Goal: Find specific page/section: Find specific page/section

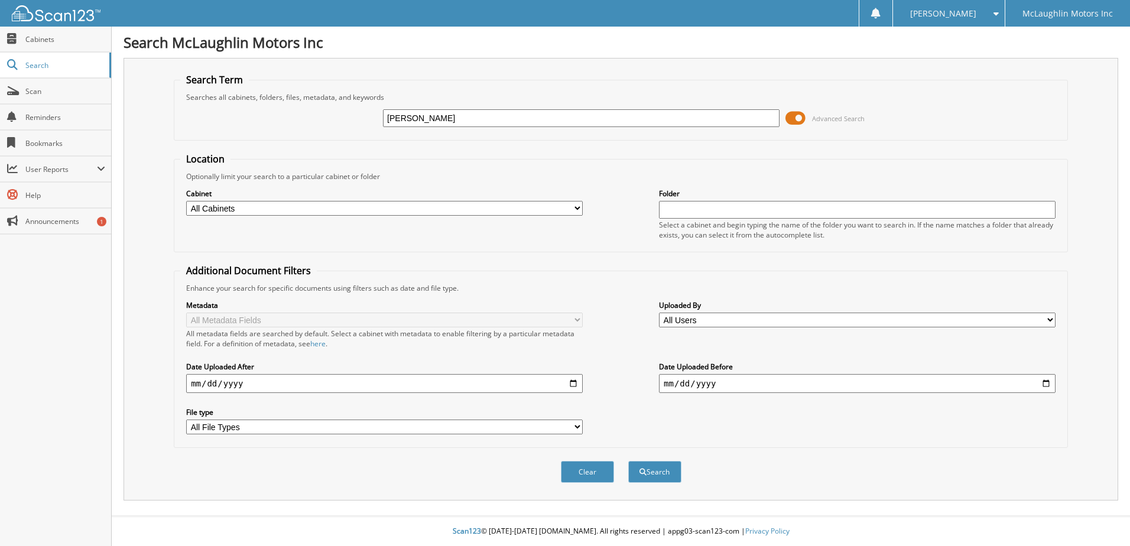
type input "[PERSON_NAME]"
click at [628, 461] on button "Search" at bounding box center [654, 472] width 53 height 22
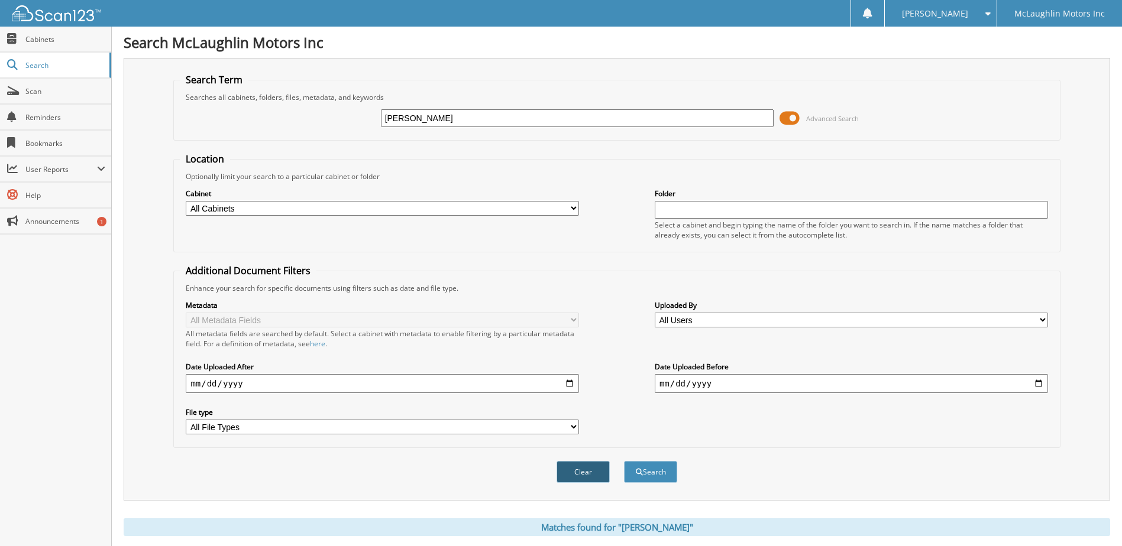
click at [582, 474] on button "Clear" at bounding box center [582, 472] width 53 height 22
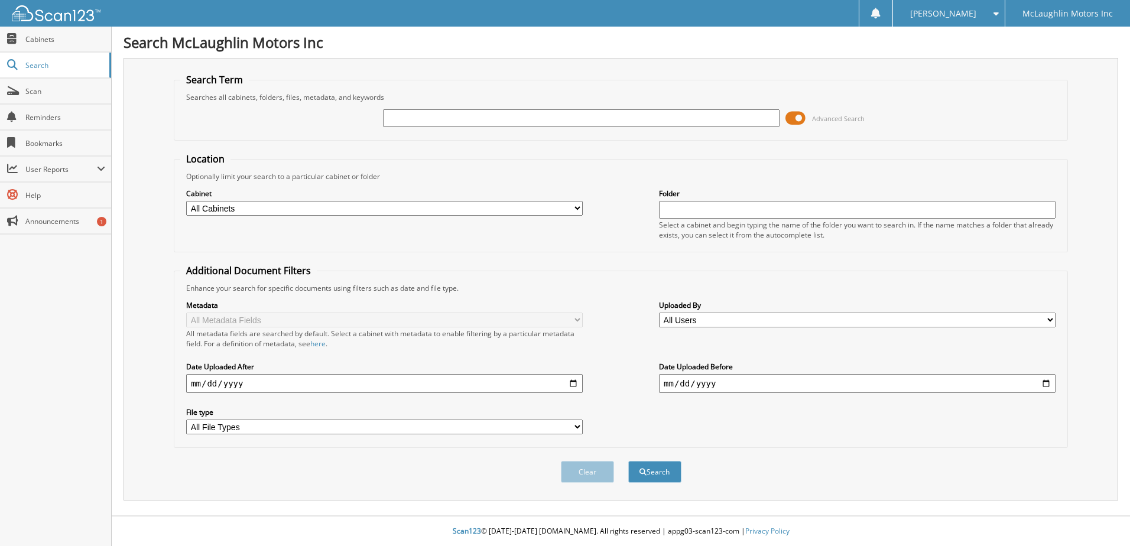
click at [17, 306] on div "Close Cabinets Search Scan Reminders Bookmarks User Reports" at bounding box center [56, 287] width 112 height 520
